Goal: Task Accomplishment & Management: Manage account settings

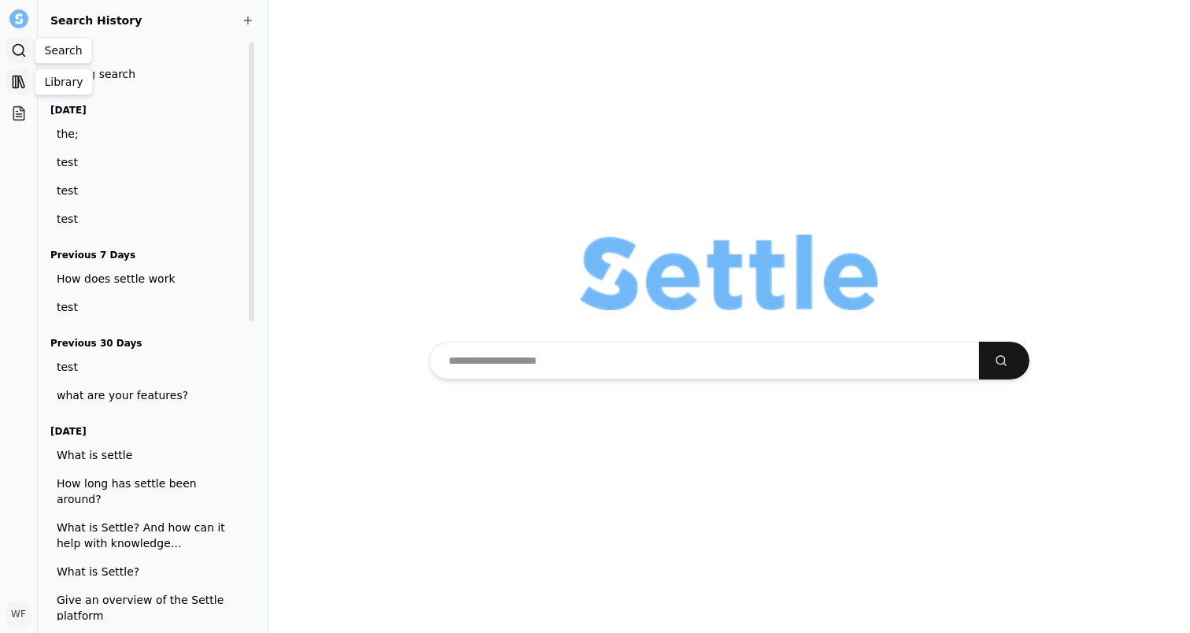
click at [20, 72] on link "Library" at bounding box center [18, 81] width 25 height 25
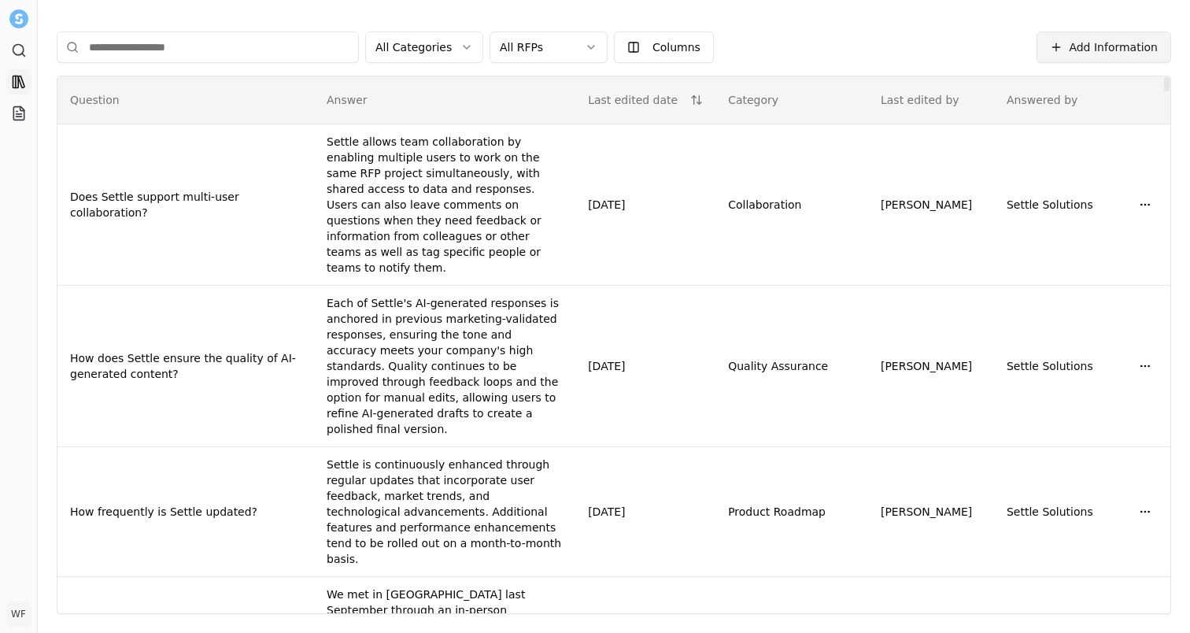
click at [1115, 44] on span "Add Information" at bounding box center [1113, 47] width 89 height 16
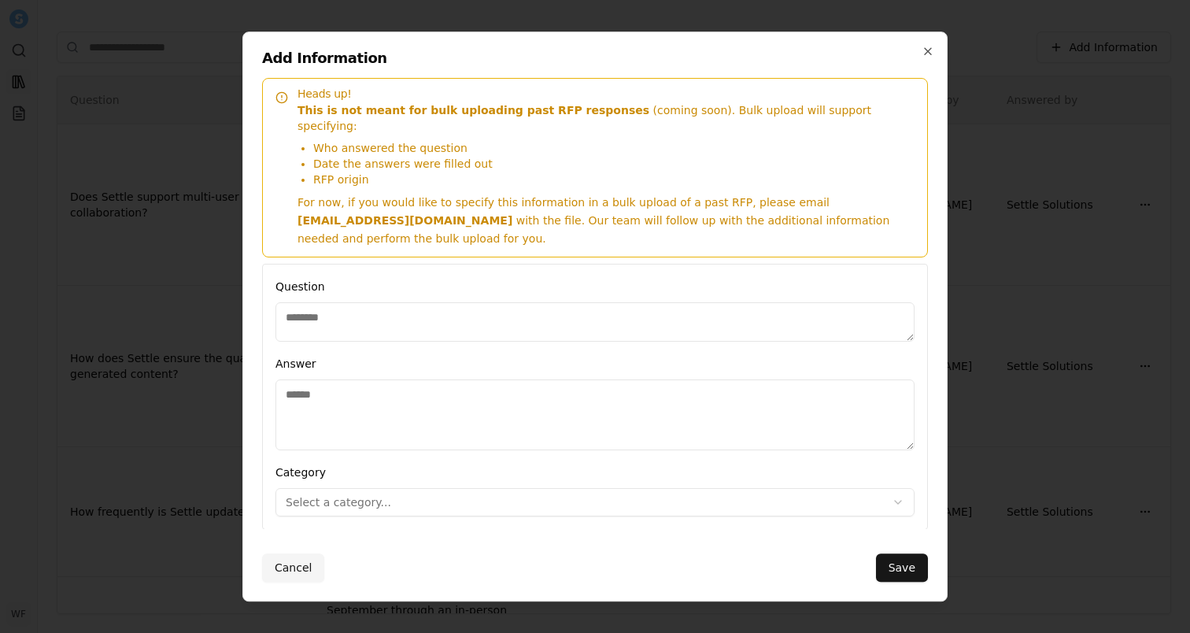
scroll to position [9, 0]
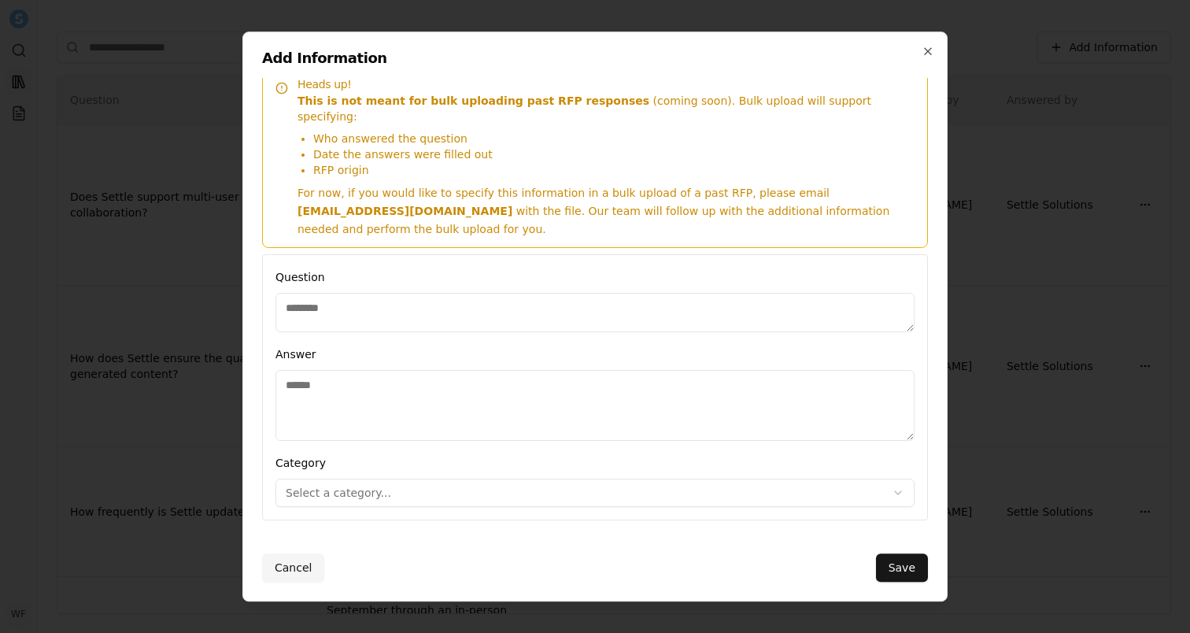
click at [1035, 140] on div at bounding box center [595, 316] width 1190 height 633
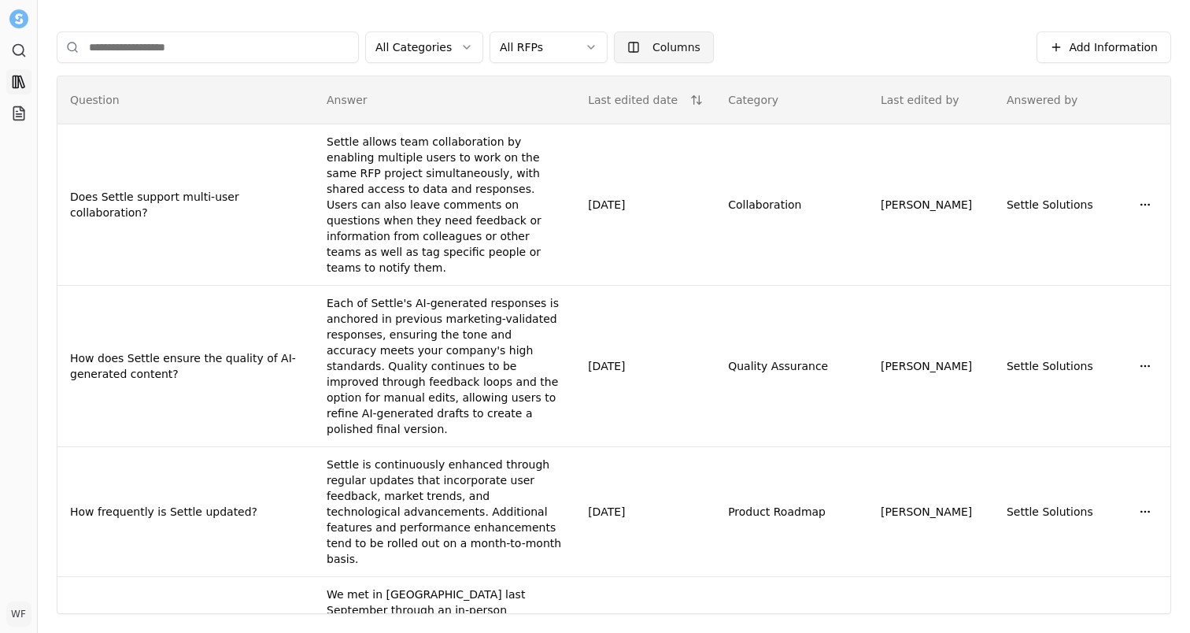
click at [672, 45] on html "Search Library Projects WF [PERSON_NAME] Toggle Sidebar Library Add Information…" at bounding box center [595, 316] width 1190 height 633
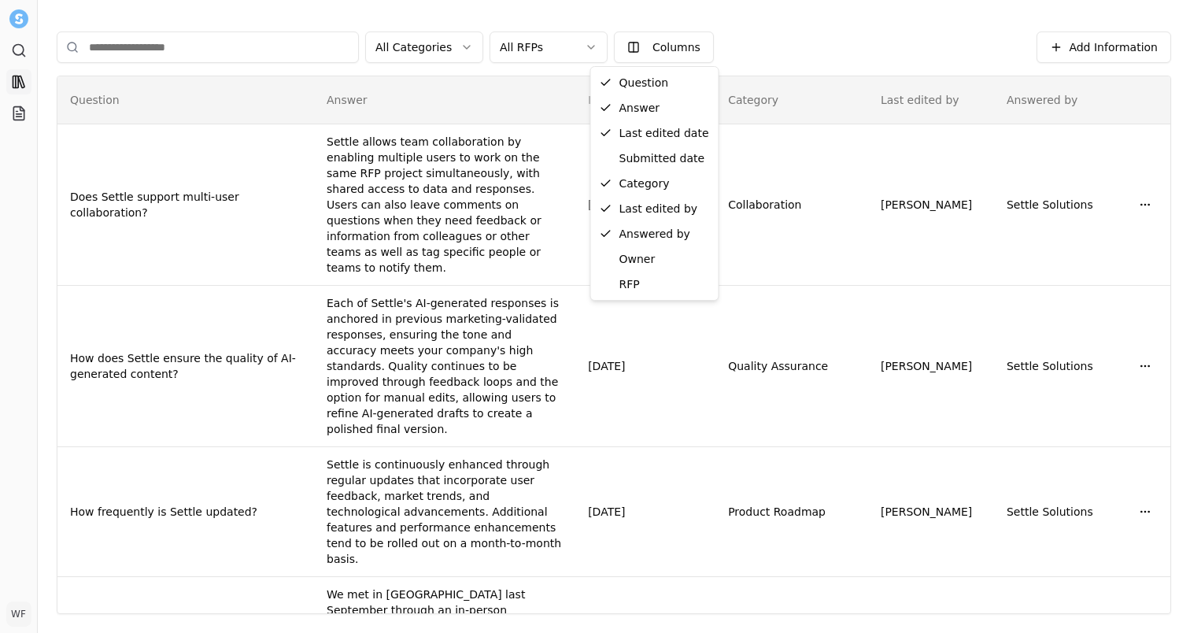
click at [13, 121] on html "Search Library Projects WF [PERSON_NAME] Toggle Sidebar Library Add Information…" at bounding box center [595, 316] width 1190 height 633
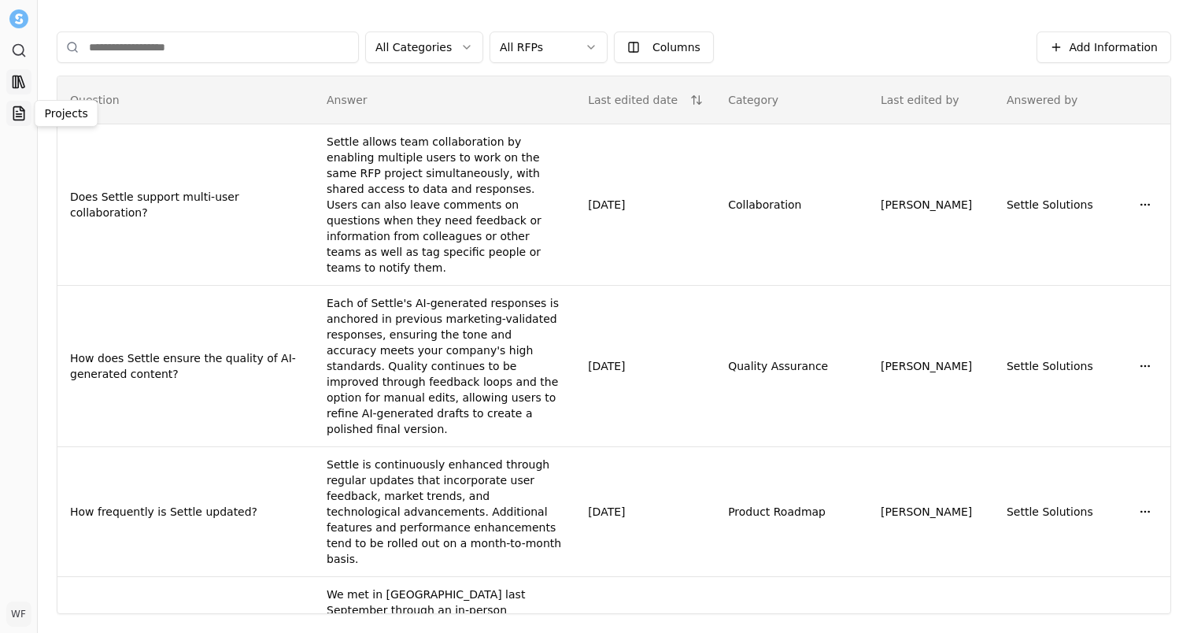
click at [18, 117] on icon at bounding box center [19, 113] width 16 height 16
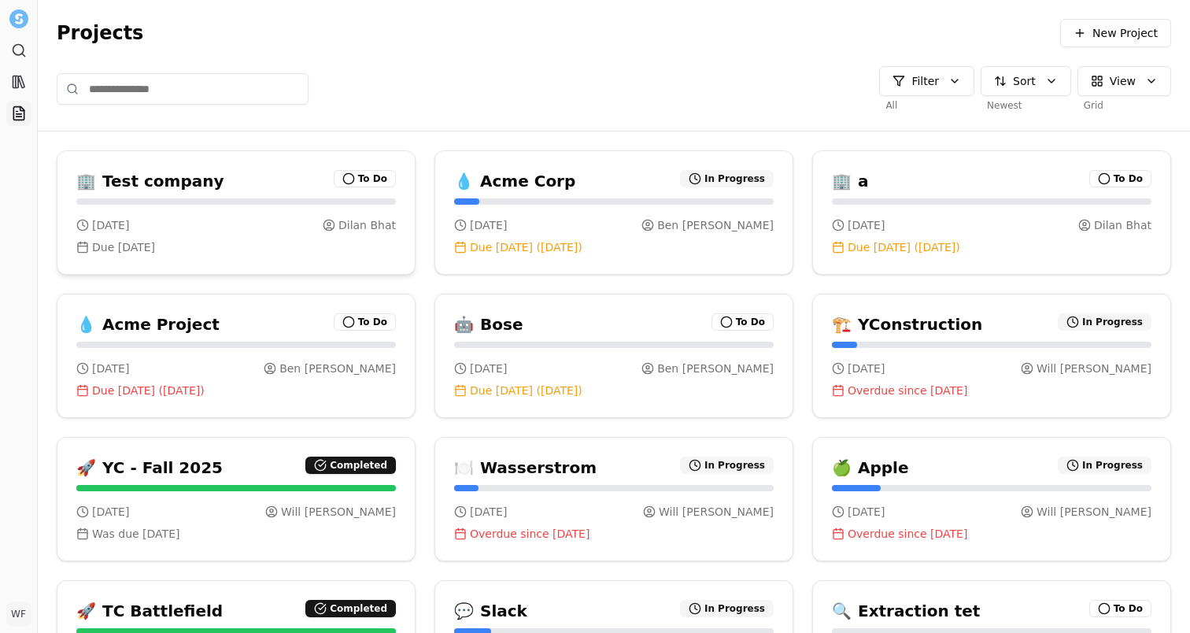
click at [235, 183] on div "🏢 Test company To Do" at bounding box center [236, 181] width 320 height 22
click at [16, 83] on icon at bounding box center [19, 82] width 16 height 16
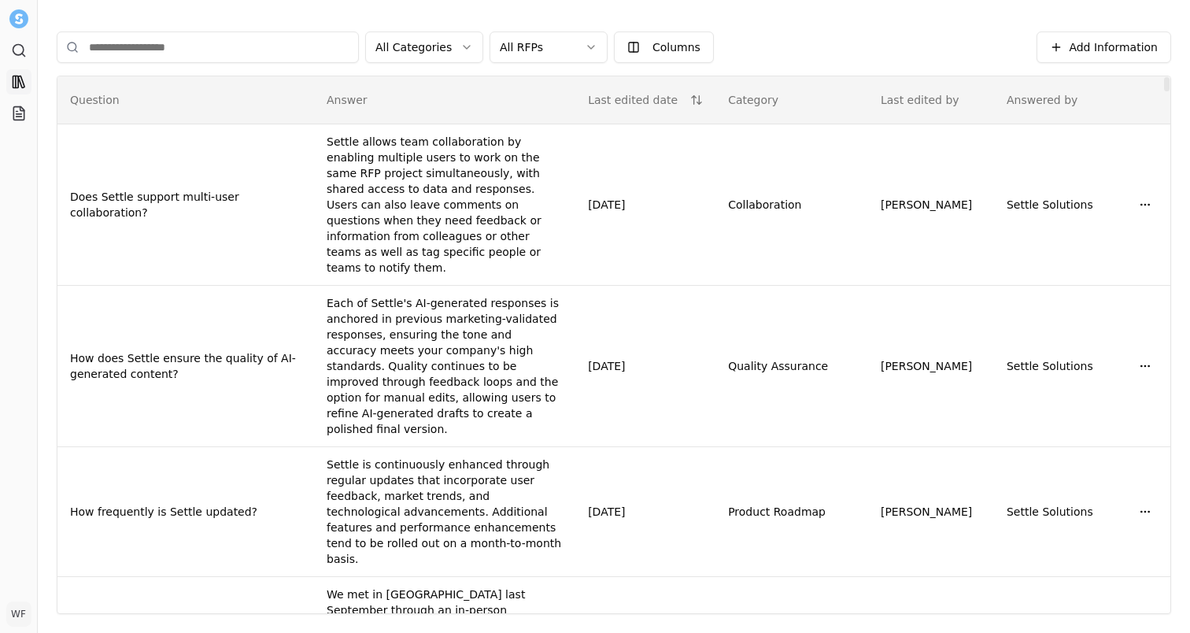
click at [453, 48] on html "Search Library Projects WF [PERSON_NAME] Toggle Sidebar Library Add Information…" at bounding box center [595, 316] width 1190 height 633
click at [654, 42] on html "Search Library Projects WF [PERSON_NAME] Toggle Sidebar Library Add Information…" at bounding box center [595, 316] width 1190 height 633
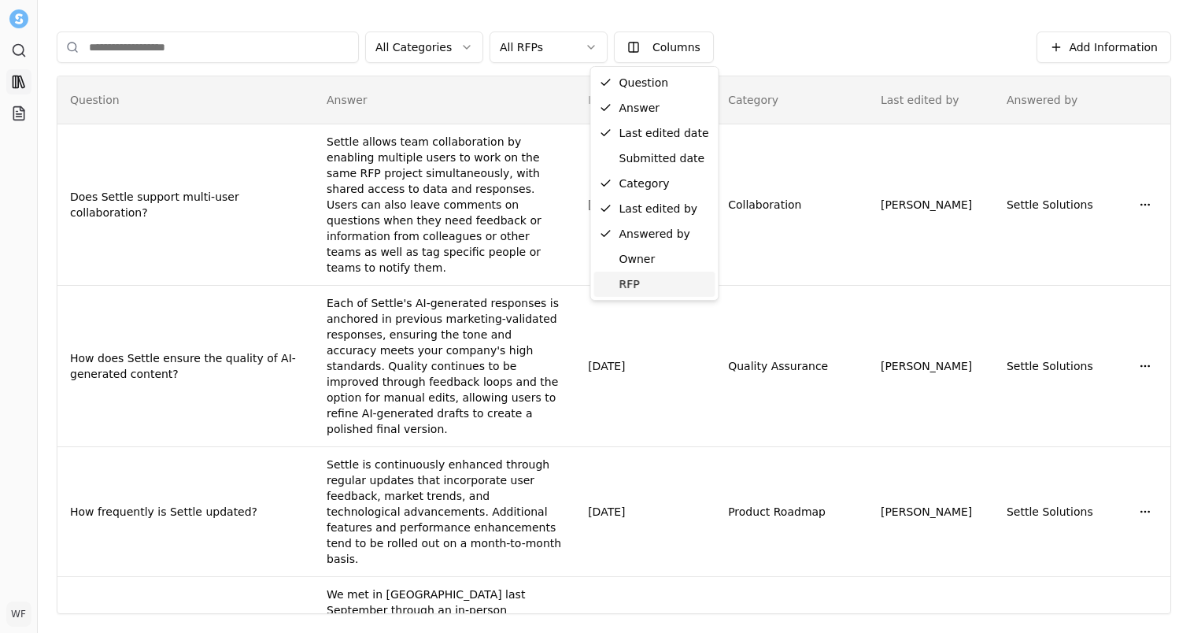
click at [657, 279] on div "RFP" at bounding box center [654, 284] width 121 height 25
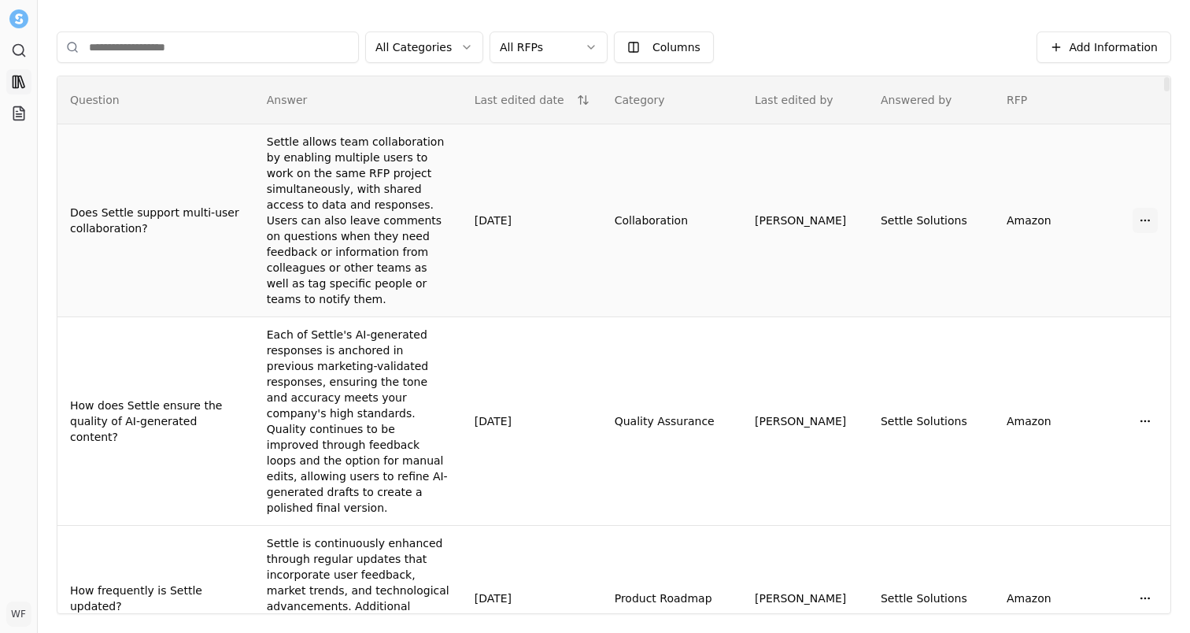
click at [1145, 208] on button "Open menu" at bounding box center [1144, 220] width 25 height 25
click at [1115, 256] on div "Edit" at bounding box center [1107, 261] width 93 height 25
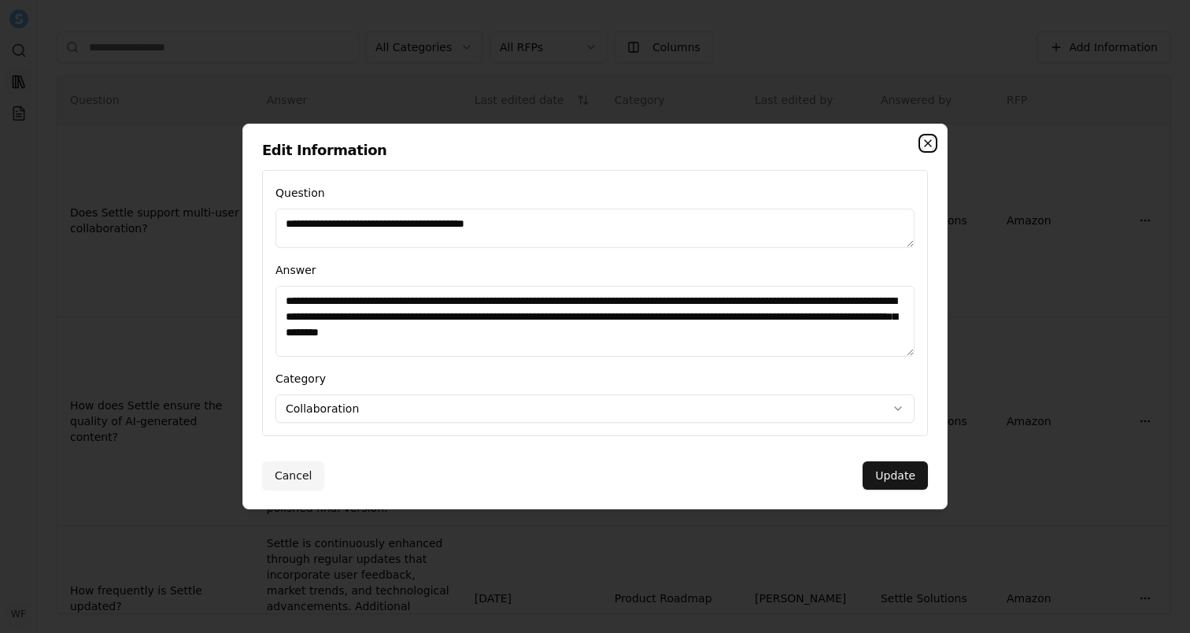
click at [927, 147] on icon "button" at bounding box center [928, 143] width 13 height 13
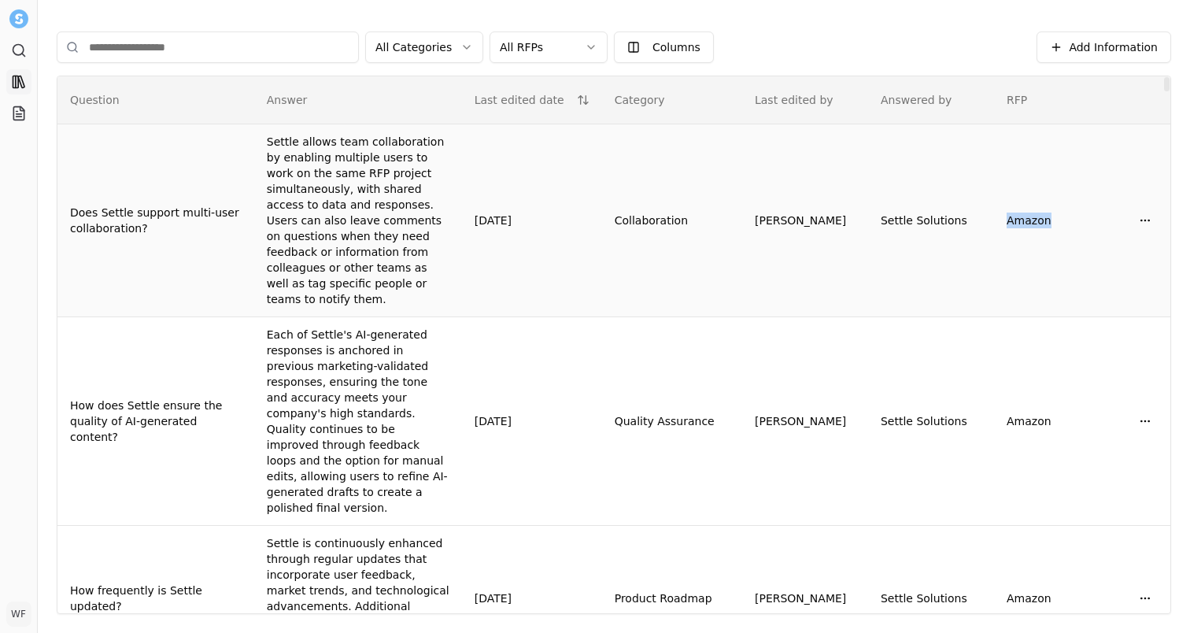
drag, startPoint x: 1007, startPoint y: 194, endPoint x: 1073, endPoint y: 195, distance: 65.3
click at [1073, 195] on td "Amazon" at bounding box center [1057, 220] width 126 height 193
click at [533, 45] on html "Search Library Projects WF [PERSON_NAME] Toggle Sidebar Library Add Information…" at bounding box center [595, 316] width 1190 height 633
click at [552, 23] on html "Search Library Projects WF [PERSON_NAME] Toggle Sidebar Library Add Information…" at bounding box center [595, 316] width 1190 height 633
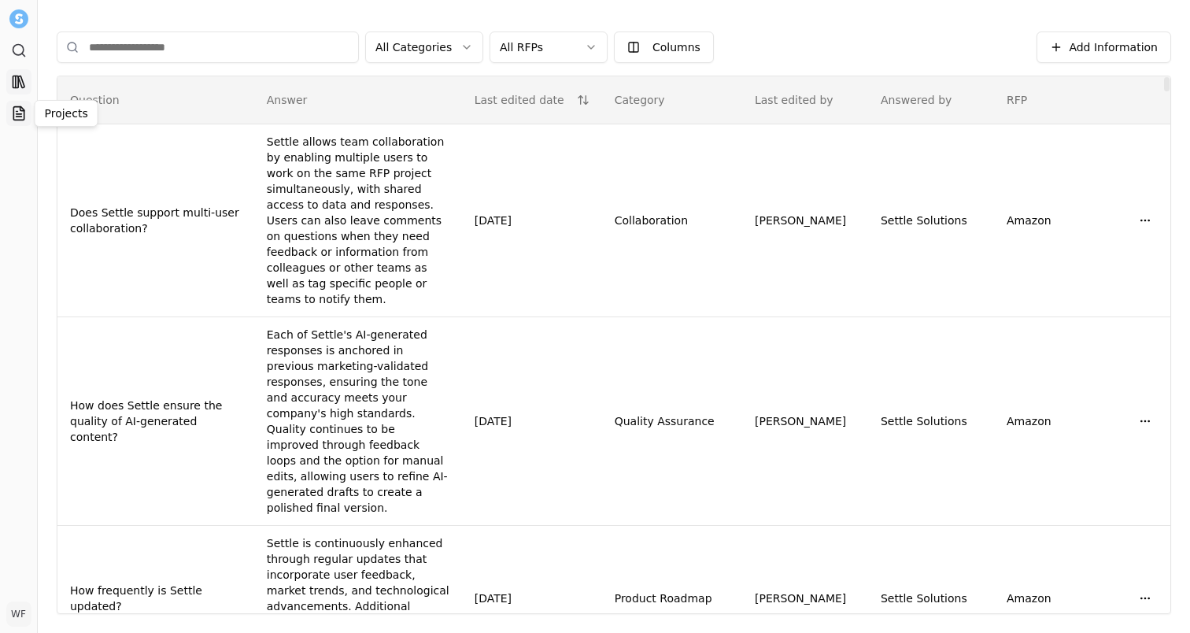
click at [21, 112] on icon at bounding box center [19, 113] width 16 height 16
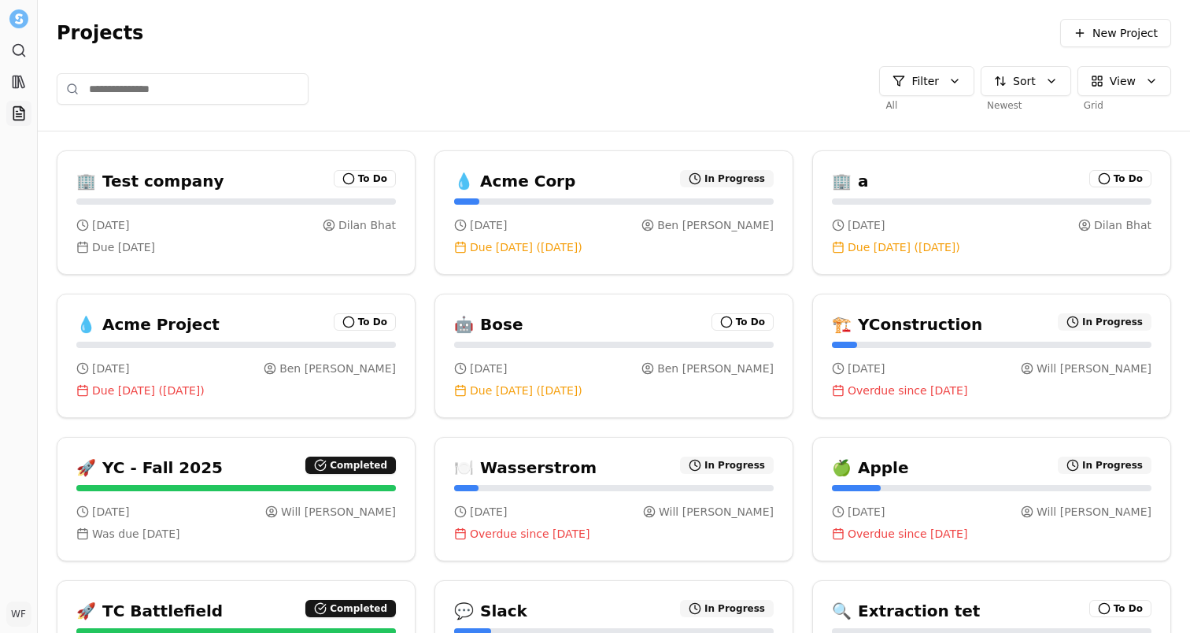
type input "**********"
